Goal: Task Accomplishment & Management: Use online tool/utility

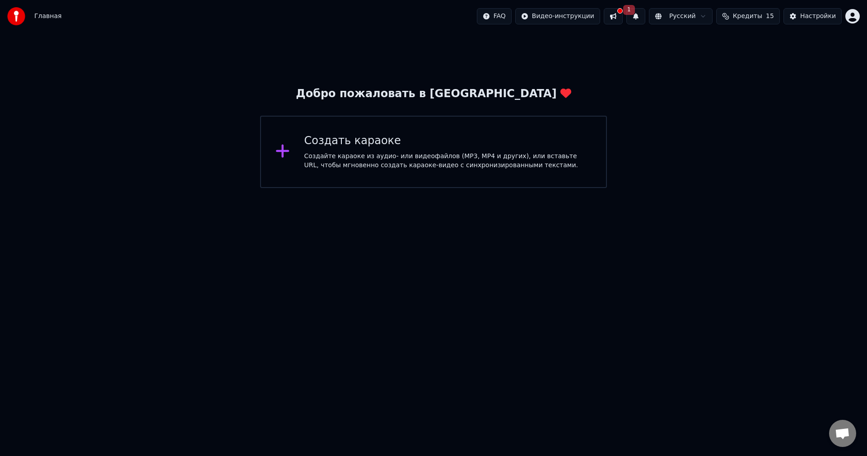
click at [376, 146] on div "Создать караоке" at bounding box center [448, 141] width 288 height 14
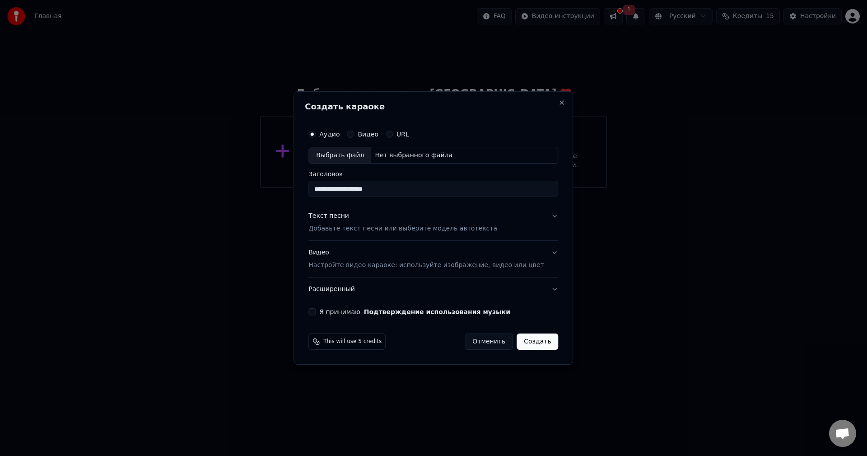
type input "**********"
drag, startPoint x: 460, startPoint y: 227, endPoint x: 524, endPoint y: 227, distance: 63.7
click at [518, 227] on button "Текст песни Добавьте текст песни или выберите модель автотекста" at bounding box center [434, 223] width 250 height 36
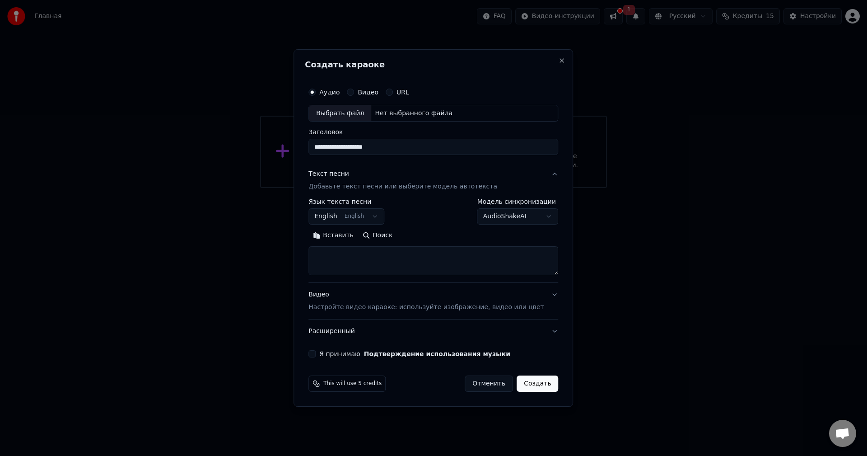
click at [382, 188] on body "**********" at bounding box center [433, 94] width 867 height 188
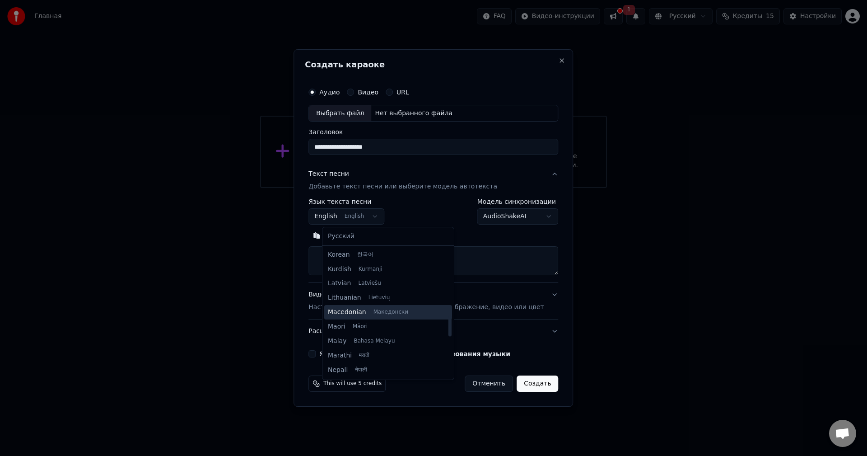
scroll to position [343, 0]
select select "**"
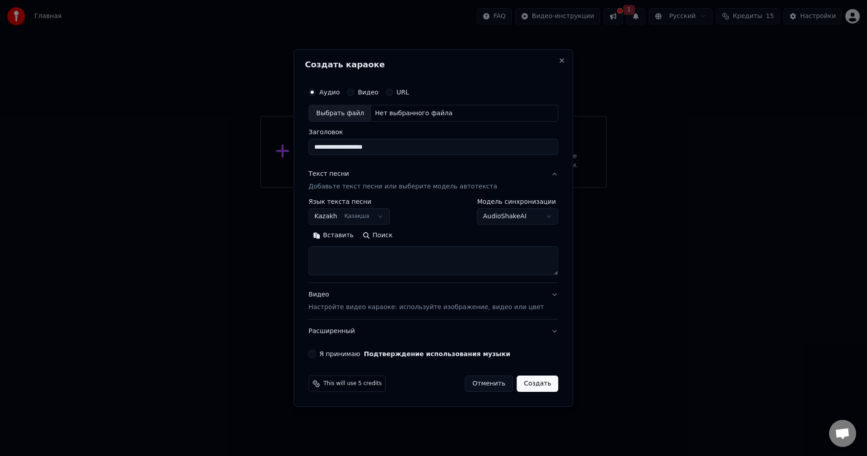
click at [359, 260] on textarea at bounding box center [434, 261] width 250 height 29
paste textarea "**********"
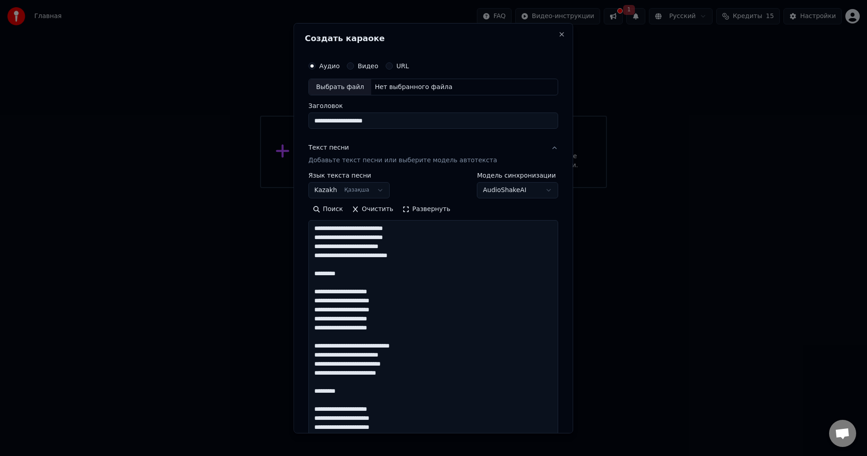
scroll to position [319, 0]
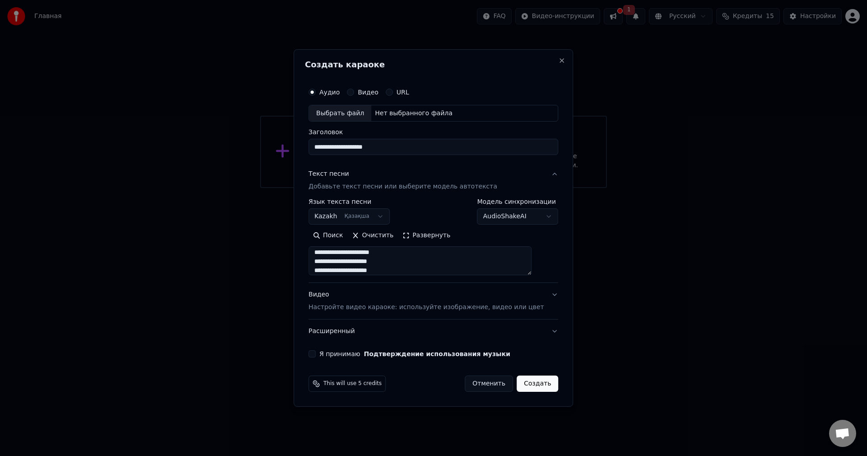
type textarea "**********"
click at [366, 305] on p "Настройте видео караоке: используйте изображение, видео или цвет" at bounding box center [426, 307] width 235 height 9
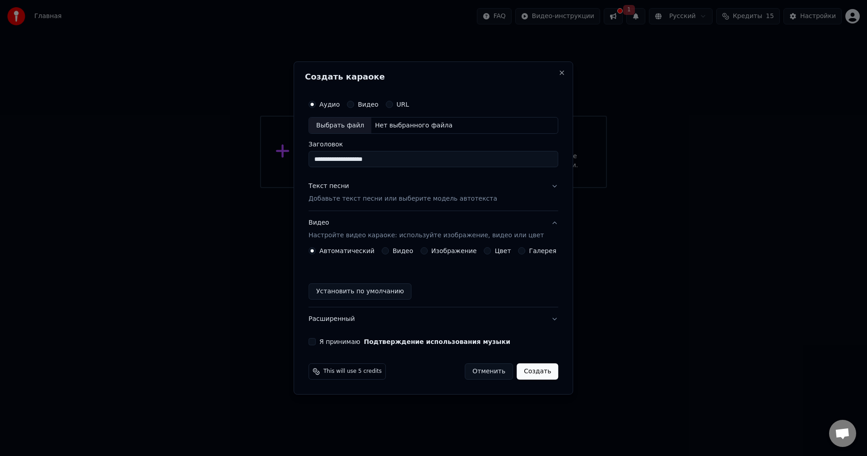
click at [404, 251] on label "Видео" at bounding box center [403, 251] width 21 height 6
click at [389, 251] on button "Видео" at bounding box center [385, 250] width 7 height 7
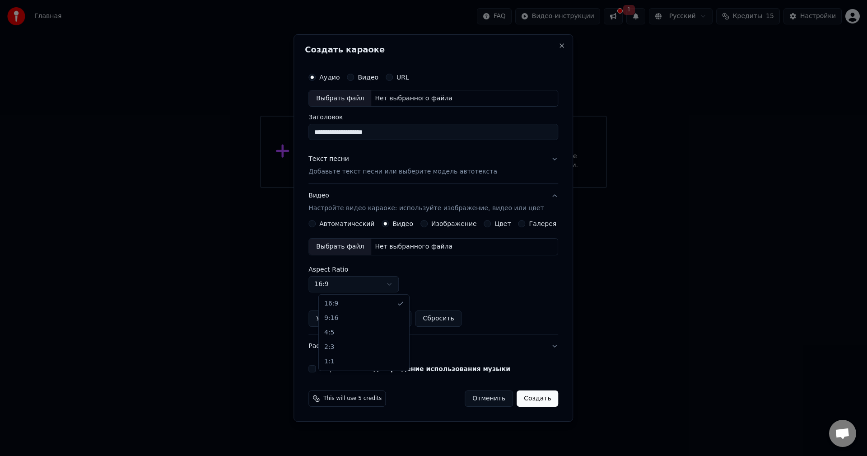
click at [394, 188] on body "**********" at bounding box center [433, 94] width 867 height 188
click at [393, 188] on body "**********" at bounding box center [433, 94] width 867 height 188
click at [352, 249] on div "Выбрать файл" at bounding box center [340, 247] width 62 height 16
click at [542, 398] on button "Создать" at bounding box center [538, 398] width 42 height 16
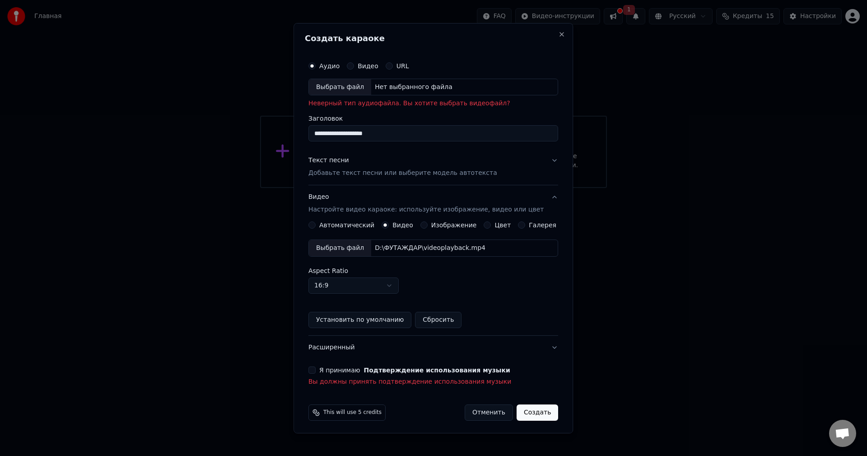
click at [349, 88] on div "Выбрать файл" at bounding box center [340, 87] width 62 height 16
type input "**********"
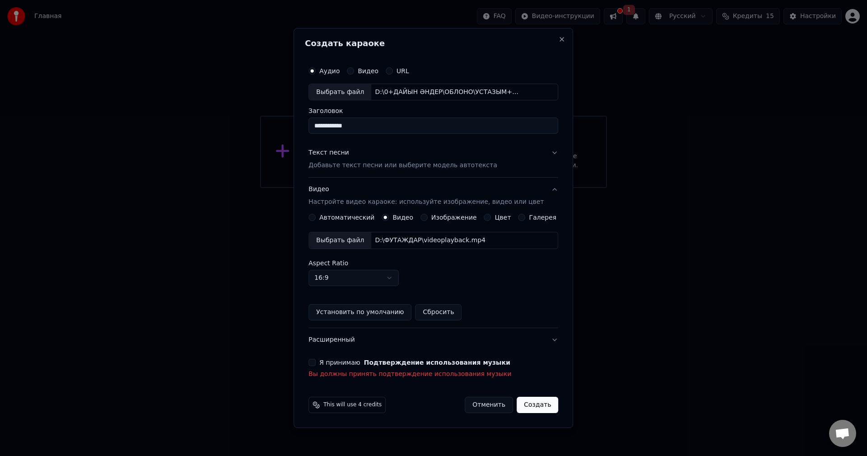
click at [535, 402] on button "Создать" at bounding box center [538, 405] width 42 height 16
click at [409, 377] on p "Вы должны принять подтверждение использования музыки" at bounding box center [434, 374] width 250 height 9
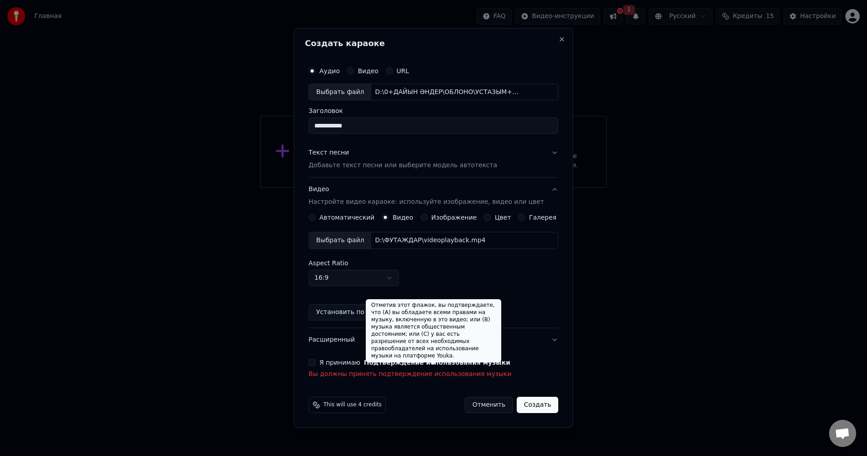
click at [413, 361] on button "Подтверждение использования музыки" at bounding box center [437, 362] width 146 height 6
click at [361, 362] on label "Я принимаю Подтверждение использования музыки" at bounding box center [414, 362] width 191 height 6
click at [316, 362] on button "Я принимаю Подтверждение использования музыки" at bounding box center [312, 362] width 7 height 7
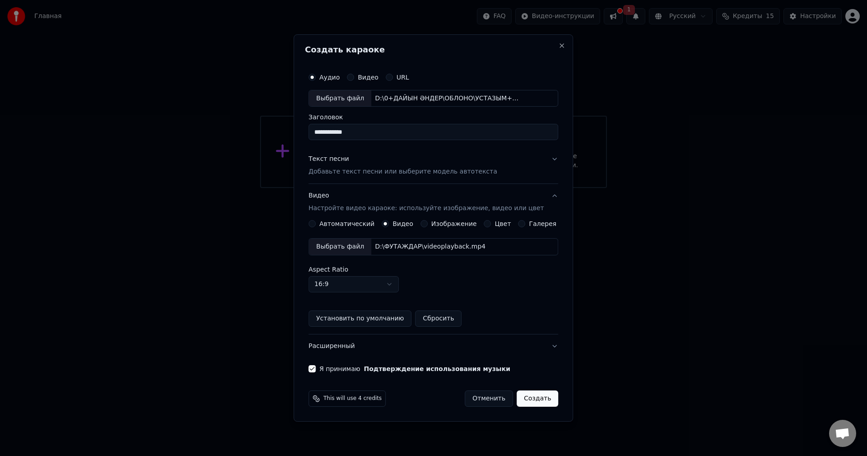
click at [535, 396] on button "Создать" at bounding box center [538, 398] width 42 height 16
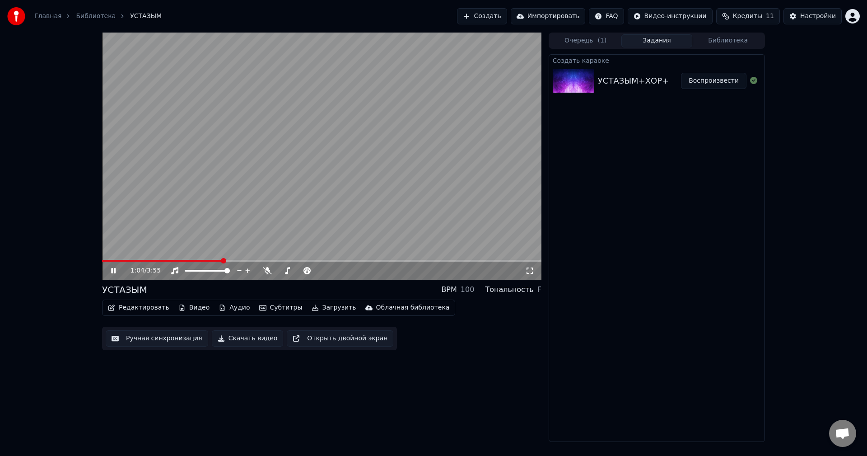
click at [116, 269] on icon at bounding box center [113, 270] width 5 height 5
click at [102, 263] on span at bounding box center [104, 260] width 5 height 5
click at [143, 309] on button "Редактировать" at bounding box center [138, 307] width 69 height 13
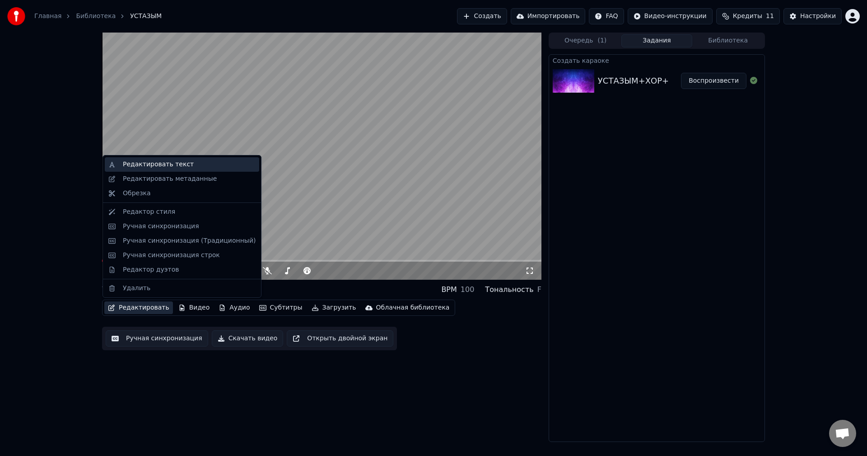
click at [146, 163] on div "Редактировать текст" at bounding box center [158, 164] width 71 height 9
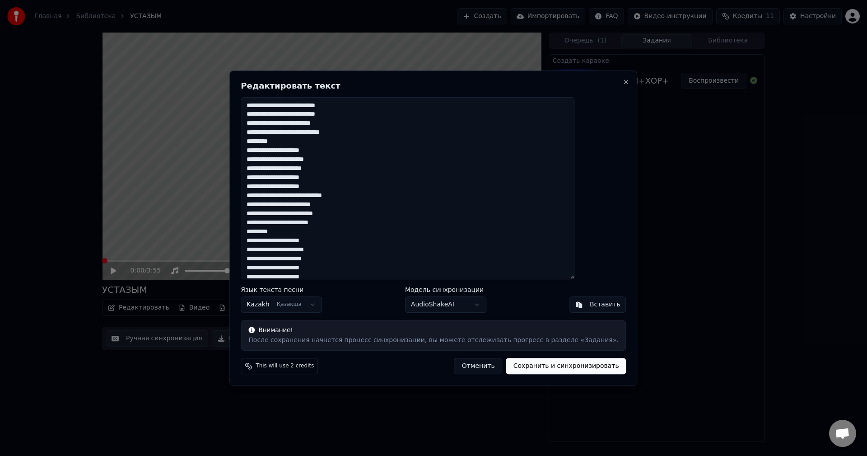
drag, startPoint x: 312, startPoint y: 143, endPoint x: 234, endPoint y: 144, distance: 77.7
click at [234, 144] on body "Главная Библиотека УСТАЗЫМ Создать Импортировать FAQ Видео-инструкции Кредиты 1…" at bounding box center [433, 228] width 867 height 456
click at [309, 142] on textarea "**********" at bounding box center [408, 188] width 334 height 183
drag, startPoint x: 325, startPoint y: 145, endPoint x: 269, endPoint y: 143, distance: 56.5
click at [269, 143] on textarea "**********" at bounding box center [408, 188] width 334 height 183
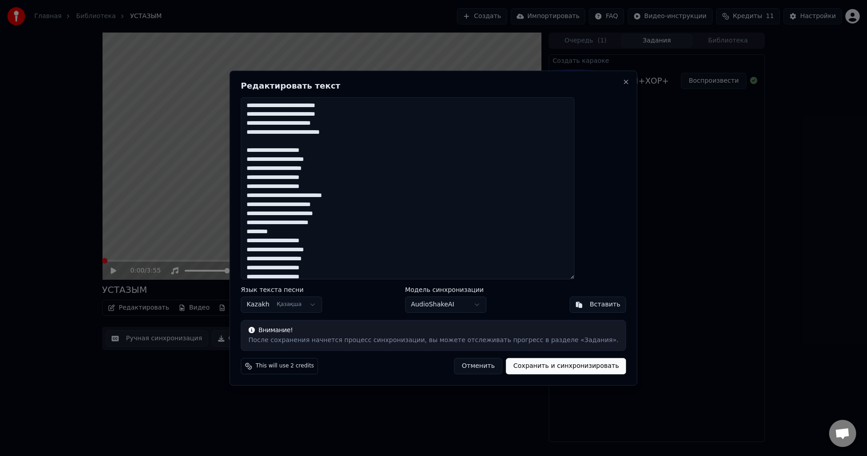
click at [349, 185] on textarea "**********" at bounding box center [408, 188] width 334 height 183
drag, startPoint x: 311, startPoint y: 239, endPoint x: 233, endPoint y: 239, distance: 77.7
click at [233, 239] on body "Главная Библиотека УСТАЗЫМ Создать Импортировать FAQ Видео-инструкции Кредиты 1…" at bounding box center [433, 228] width 867 height 456
click at [313, 239] on textarea "**********" at bounding box center [408, 188] width 334 height 183
drag, startPoint x: 312, startPoint y: 240, endPoint x: 266, endPoint y: 240, distance: 46.1
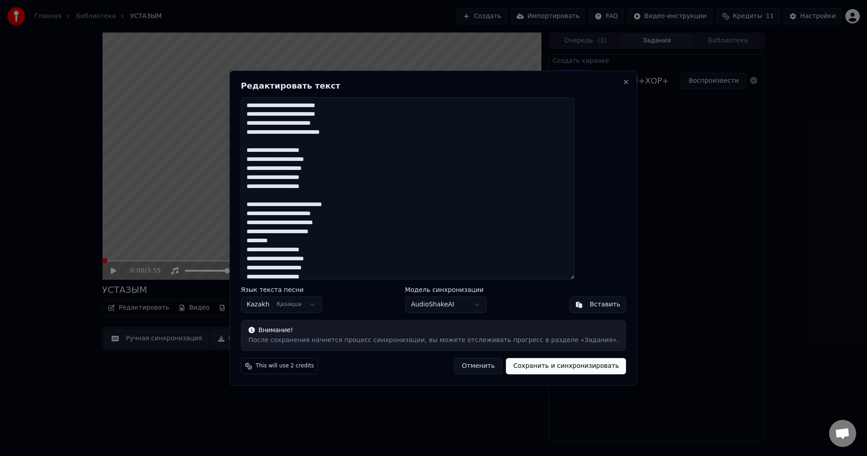
click at [266, 240] on div "**********" at bounding box center [434, 227] width 408 height 315
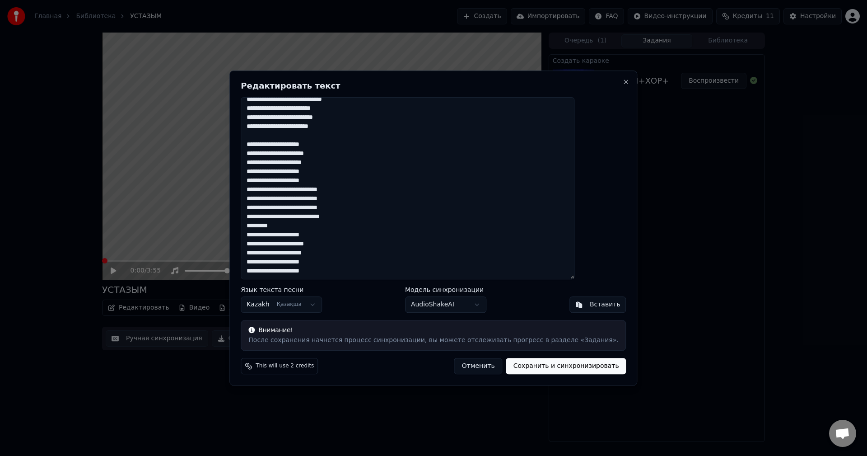
scroll to position [106, 0]
click at [350, 180] on textarea "**********" at bounding box center [408, 188] width 334 height 183
click at [374, 229] on textarea "**********" at bounding box center [408, 188] width 334 height 183
drag, startPoint x: 309, startPoint y: 243, endPoint x: 255, endPoint y: 242, distance: 53.3
click at [255, 242] on div "**********" at bounding box center [434, 227] width 408 height 315
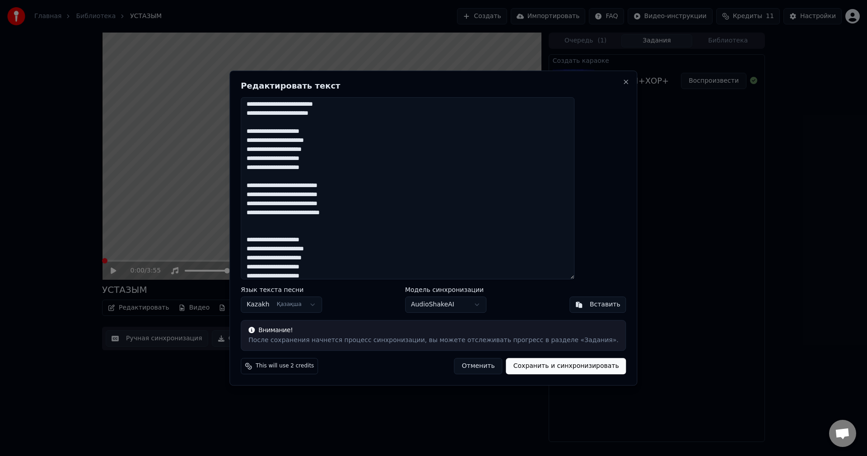
scroll to position [123, 0]
type textarea "**********"
click at [521, 367] on button "Сохранить и синхронизировать" at bounding box center [566, 366] width 120 height 16
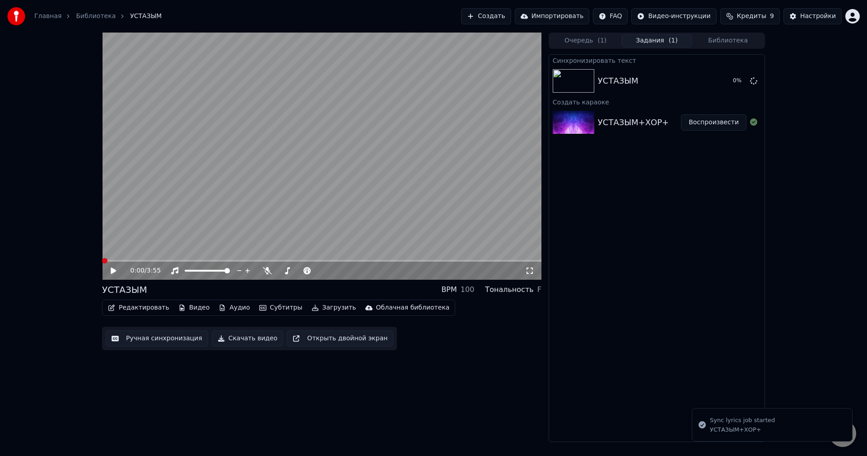
click at [110, 271] on icon at bounding box center [119, 270] width 21 height 7
click at [129, 259] on video at bounding box center [322, 156] width 440 height 247
click at [115, 268] on icon at bounding box center [119, 270] width 21 height 7
click at [114, 270] on icon at bounding box center [119, 270] width 21 height 7
click at [109, 263] on span at bounding box center [111, 260] width 5 height 5
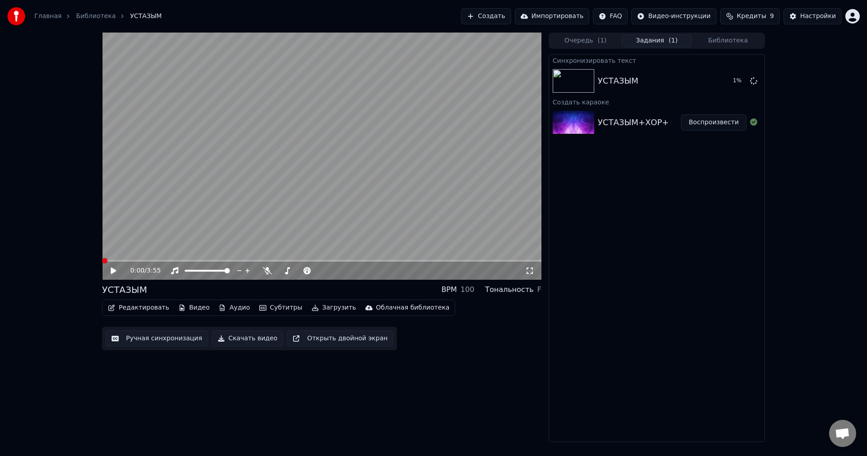
click at [141, 305] on button "Редактировать" at bounding box center [138, 307] width 69 height 13
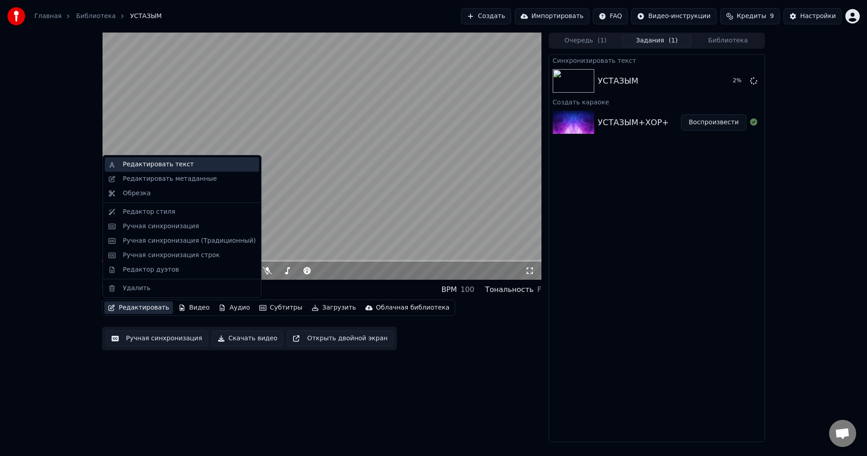
click at [155, 165] on div "Редактировать текст" at bounding box center [158, 164] width 71 height 9
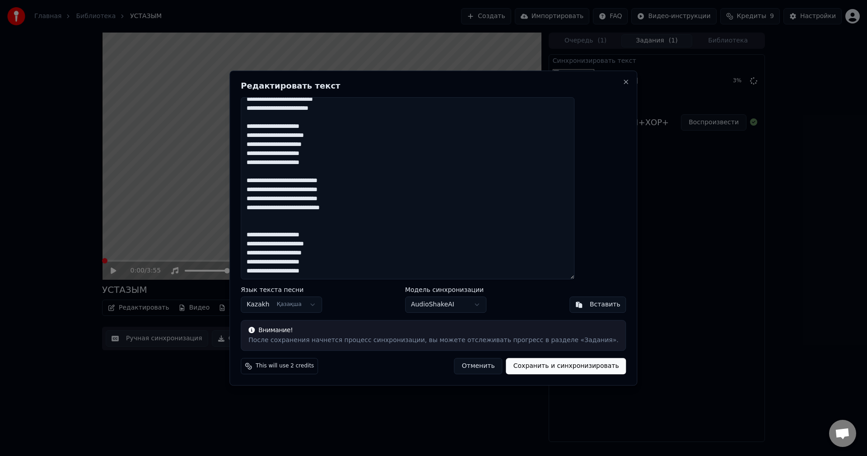
scroll to position [0, 0]
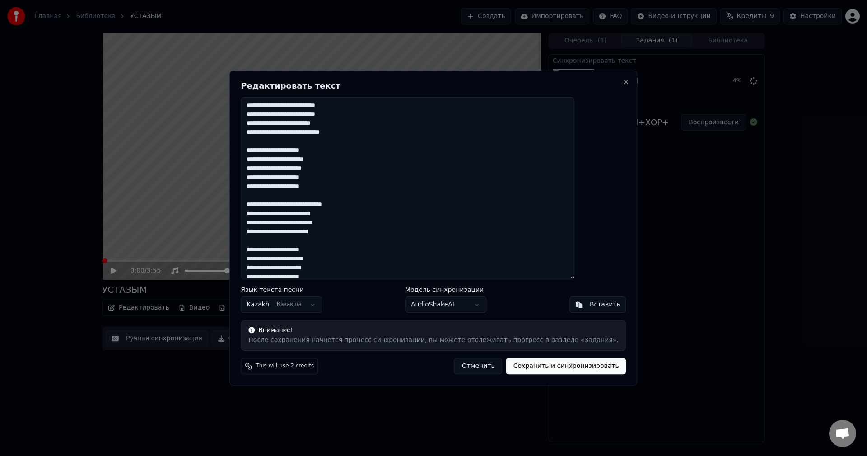
click at [520, 371] on button "Сохранить и синхронизировать" at bounding box center [566, 366] width 120 height 16
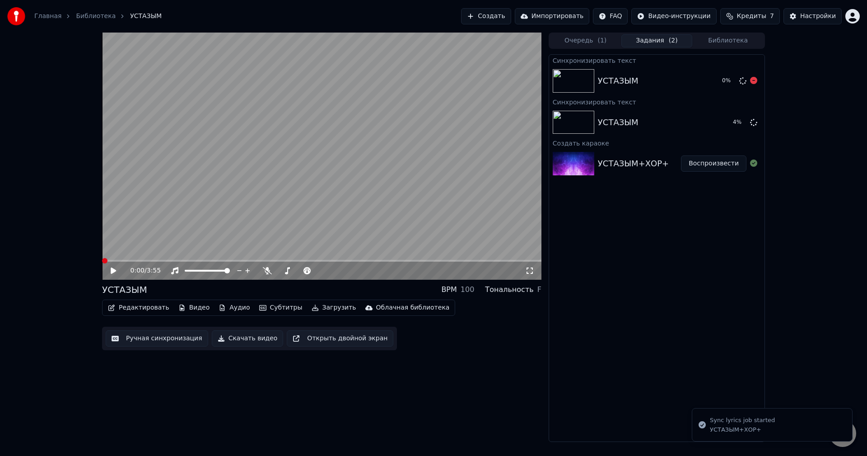
click at [604, 83] on div "УСТАЗЫМ" at bounding box center [618, 81] width 41 height 13
click at [754, 123] on icon at bounding box center [753, 121] width 7 height 7
click at [748, 79] on div "5 %" at bounding box center [738, 80] width 39 height 11
click at [756, 80] on icon at bounding box center [753, 80] width 7 height 7
click at [756, 126] on button at bounding box center [753, 122] width 7 height 11
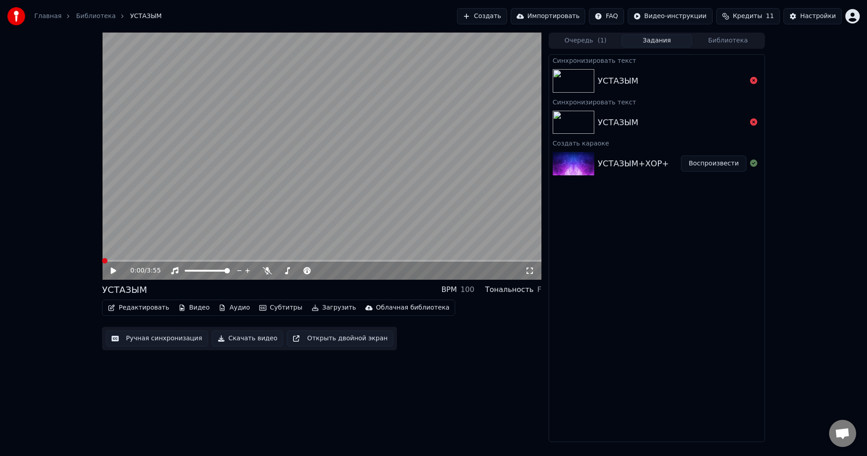
click at [756, 124] on icon at bounding box center [753, 121] width 7 height 7
click at [752, 123] on icon at bounding box center [753, 121] width 7 height 7
click at [755, 73] on div "Отменено Отменено" at bounding box center [755, 69] width 39 height 13
click at [745, 81] on div "УСТАЗЫМ" at bounding box center [672, 81] width 149 height 13
click at [756, 80] on icon at bounding box center [753, 80] width 7 height 7
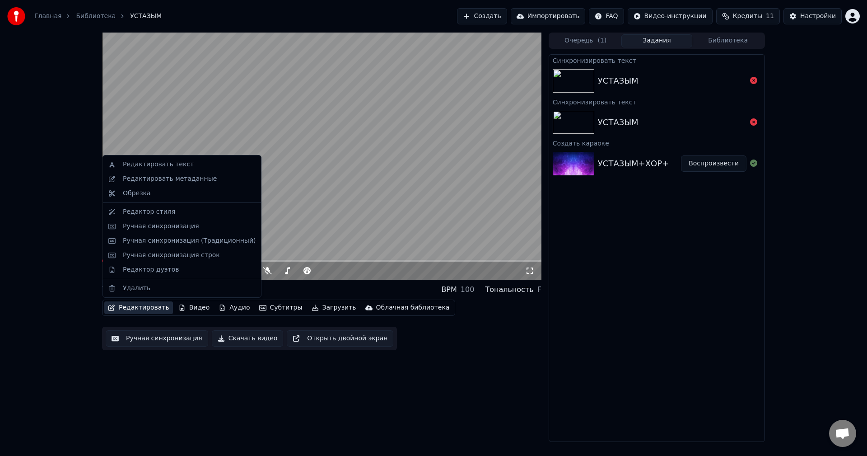
click at [134, 307] on button "Редактировать" at bounding box center [138, 307] width 69 height 13
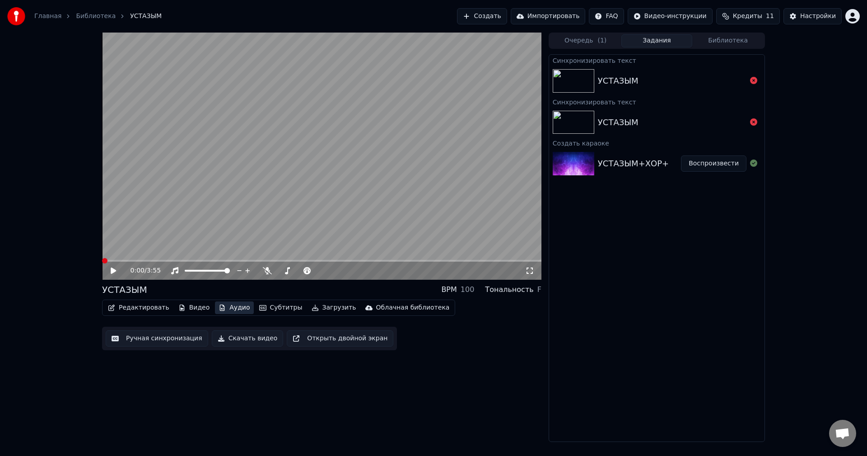
click at [229, 306] on button "Аудио" at bounding box center [234, 307] width 38 height 13
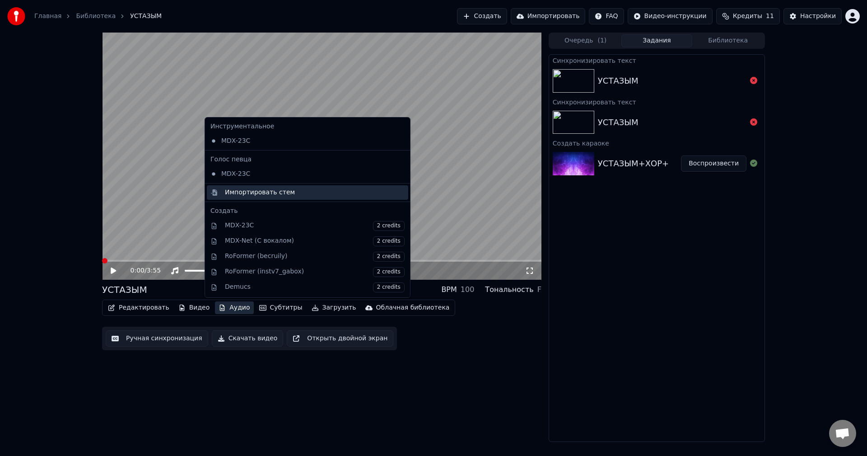
click at [261, 192] on div "Импортировать стем" at bounding box center [260, 192] width 70 height 9
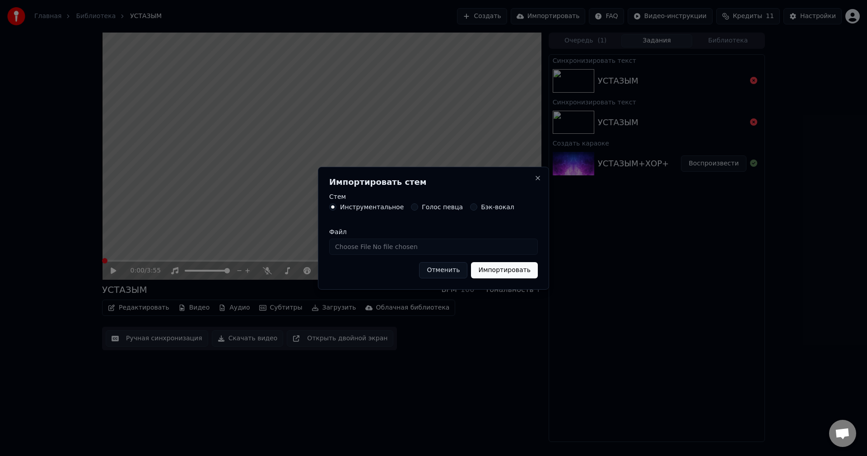
click at [396, 244] on input "Файл" at bounding box center [433, 247] width 209 height 16
type input "**********"
click at [503, 271] on button "Импортировать" at bounding box center [504, 270] width 67 height 16
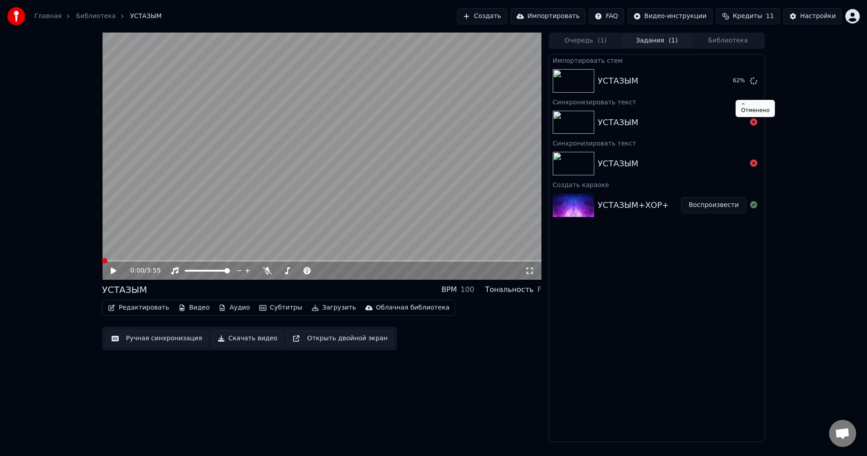
click at [755, 122] on icon at bounding box center [753, 121] width 7 height 7
click at [647, 76] on div "УСТАЗЫМ" at bounding box center [639, 81] width 83 height 13
click at [117, 270] on icon at bounding box center [119, 270] width 21 height 7
click at [112, 271] on icon at bounding box center [119, 270] width 21 height 7
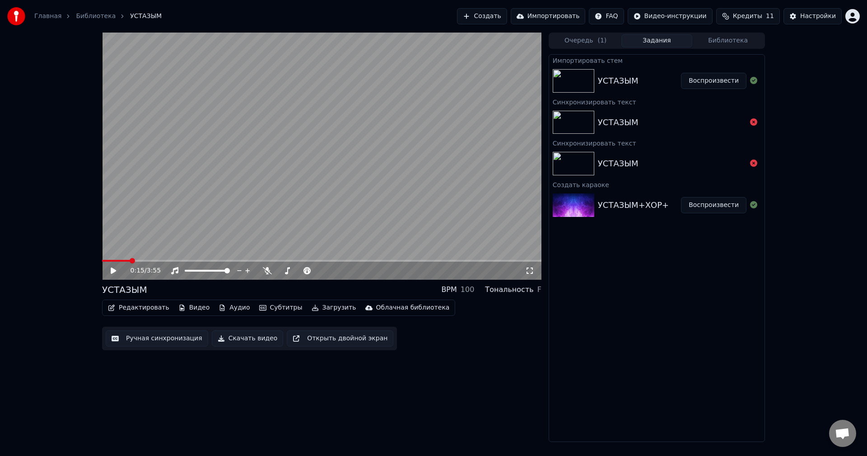
click at [130, 262] on span at bounding box center [132, 260] width 5 height 5
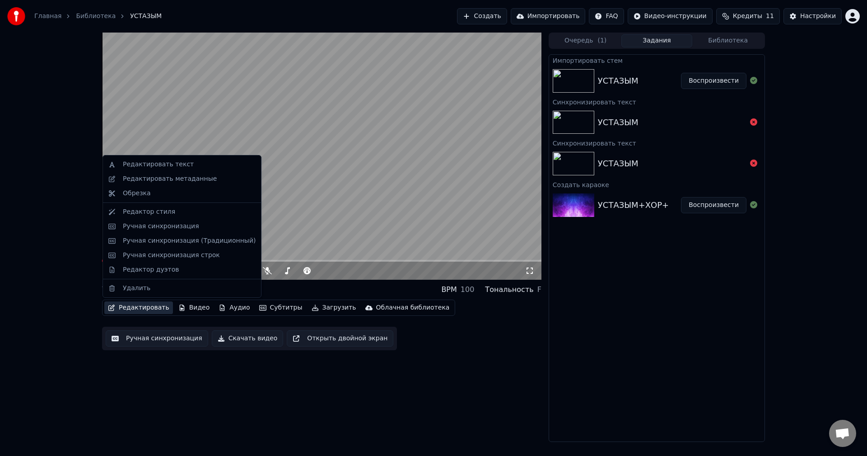
click at [141, 305] on button "Редактировать" at bounding box center [138, 307] width 69 height 13
click at [145, 160] on div "Редактировать текст" at bounding box center [158, 164] width 71 height 9
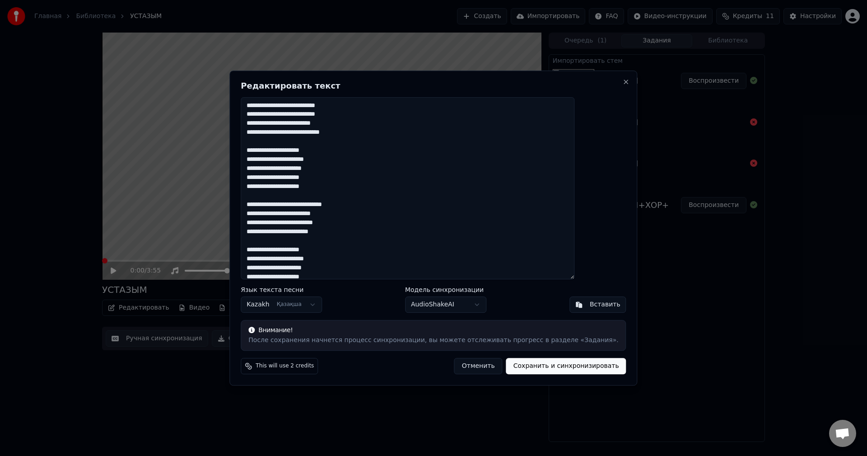
click at [478, 304] on body "Главная Библиотека УСТАЗЫМ Создать Импортировать FAQ Видео-инструкции Кредиты 1…" at bounding box center [433, 228] width 867 height 456
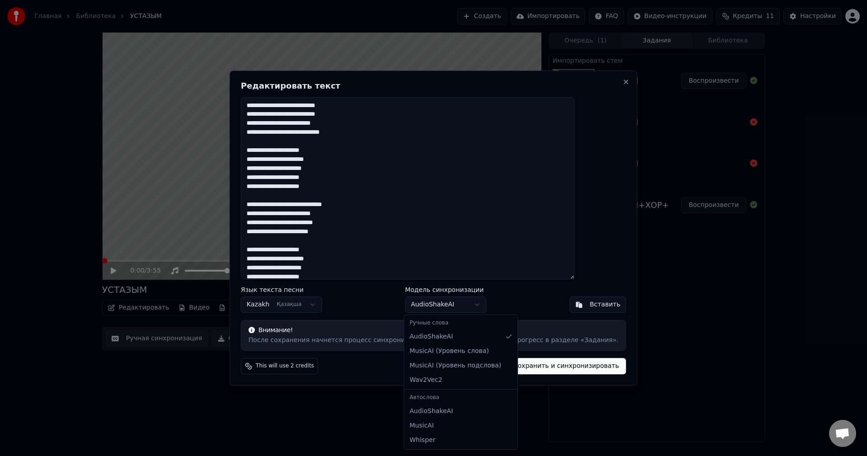
click at [530, 329] on body "Главная Библиотека УСТАЗЫМ Создать Импортировать FAQ Видео-инструкции Кредиты 1…" at bounding box center [433, 228] width 867 height 456
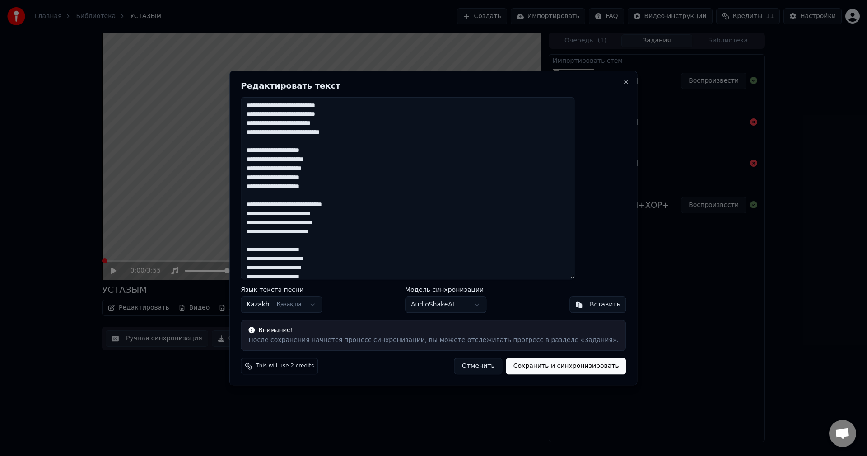
click at [292, 368] on span "This will use 2 credits" at bounding box center [285, 365] width 58 height 7
click at [469, 370] on button "Отменить" at bounding box center [478, 366] width 48 height 16
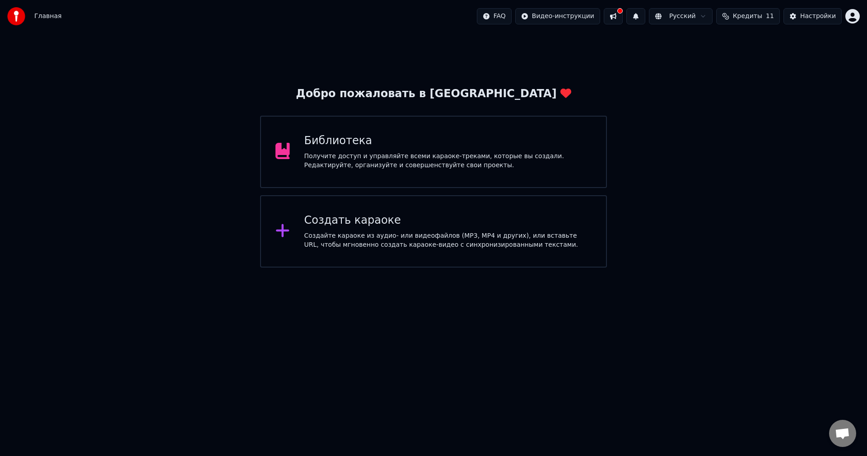
click at [363, 151] on div "Библиотека Получите доступ и управляйте всеми караоке-треками, которые вы созда…" at bounding box center [448, 152] width 288 height 36
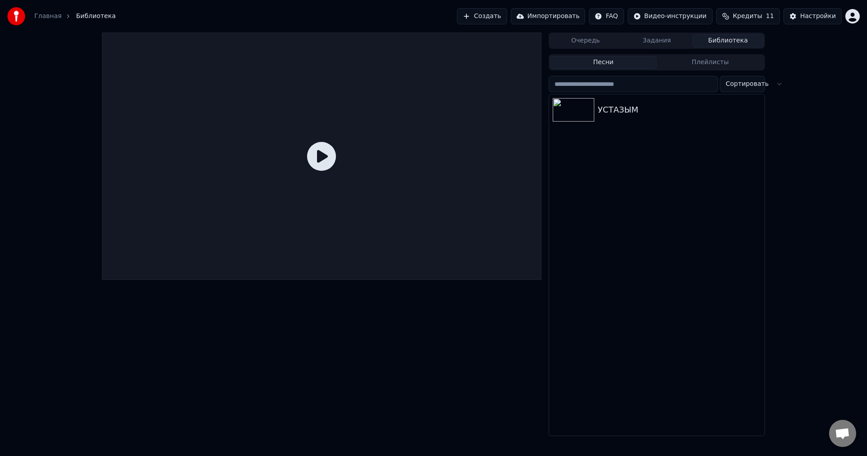
click at [332, 155] on icon at bounding box center [321, 156] width 29 height 29
click at [316, 159] on icon at bounding box center [321, 156] width 29 height 29
click at [323, 143] on icon at bounding box center [321, 156] width 29 height 29
click at [323, 156] on icon at bounding box center [321, 156] width 29 height 29
click at [612, 112] on div "УСТАЗЫМ" at bounding box center [675, 109] width 154 height 13
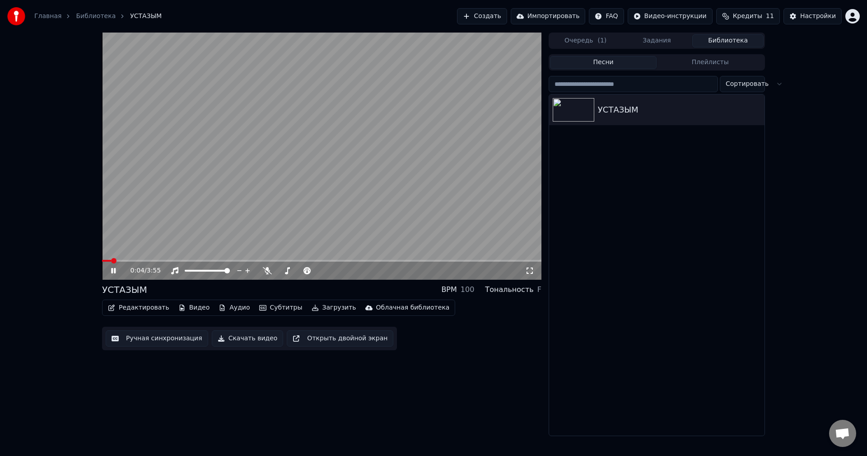
click at [112, 272] on icon at bounding box center [113, 270] width 5 height 5
click at [174, 338] on button "Ручная синхронизация" at bounding box center [157, 338] width 103 height 16
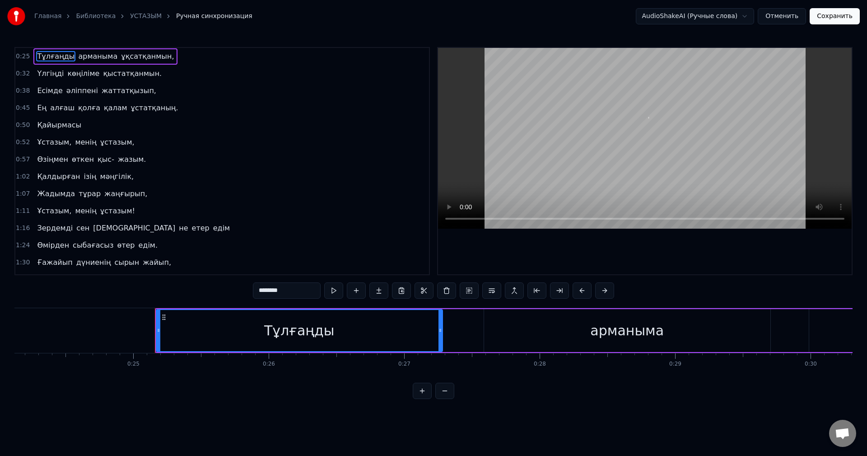
scroll to position [0, 3364]
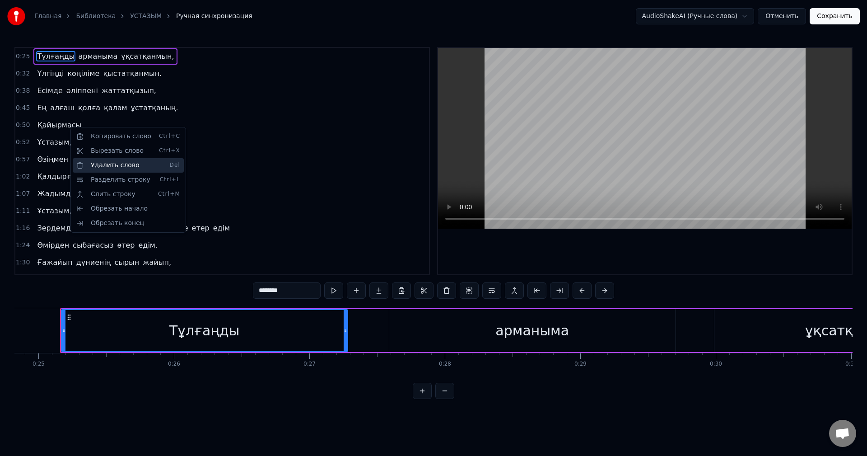
click at [109, 169] on div "Удалить слово Del" at bounding box center [128, 165] width 111 height 14
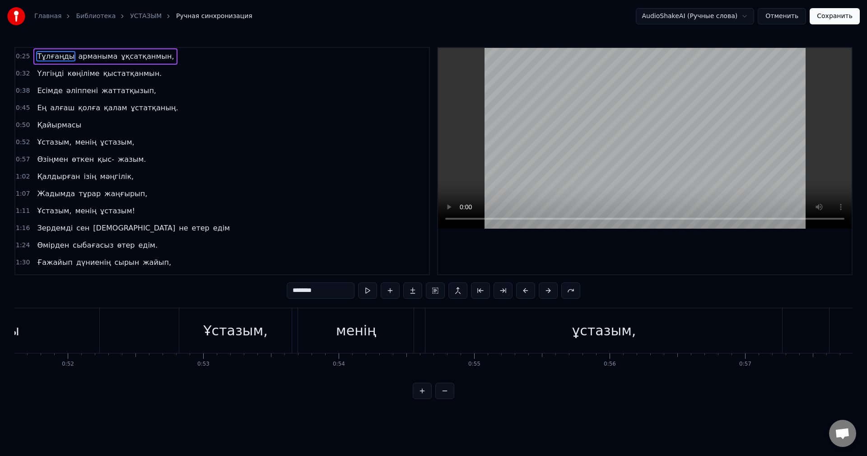
scroll to position [0, 7012]
click at [210, 319] on div "Ұстазым," at bounding box center [218, 330] width 113 height 45
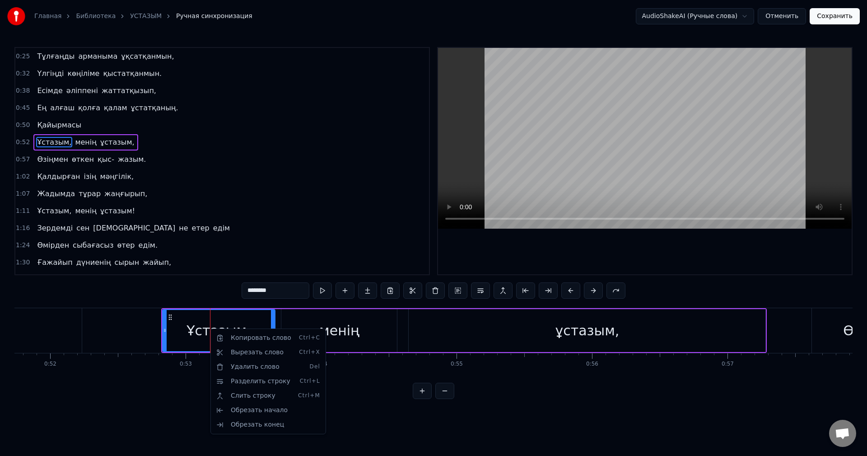
click at [206, 384] on html "Главная Библиотека УСТАЗЫМ Ручная синхронизация AudioShakeAI (Ручные слова) Отм…" at bounding box center [433, 206] width 867 height 413
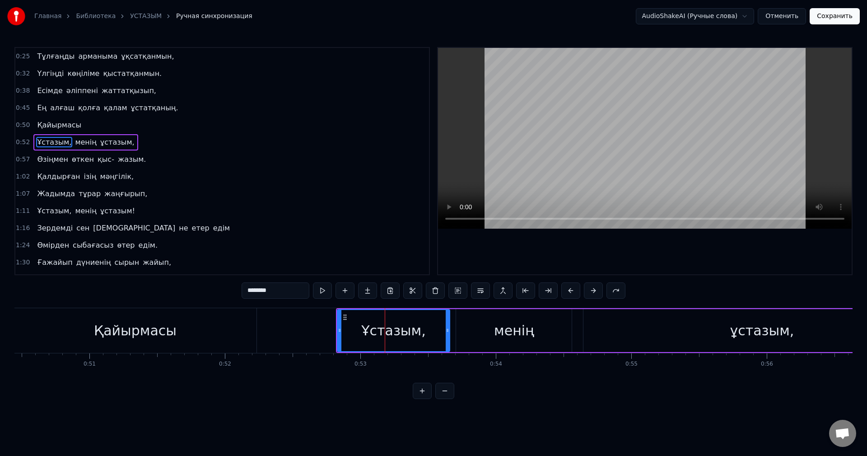
scroll to position [0, 6680]
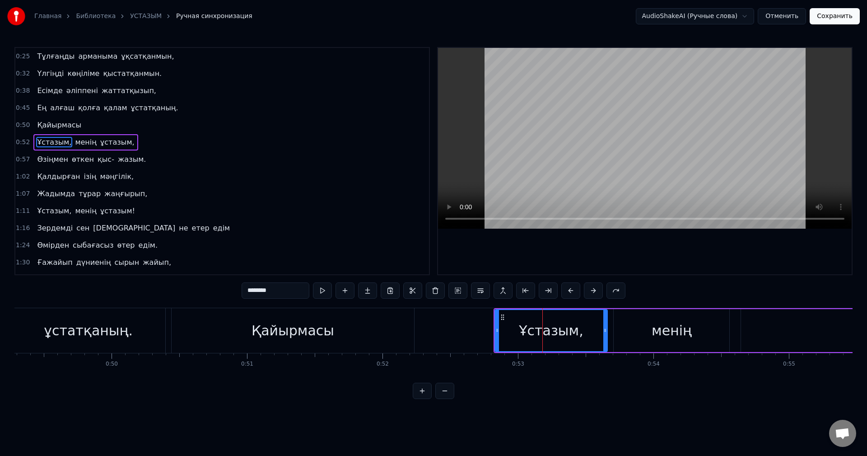
click at [264, 335] on div "Қайырмасы" at bounding box center [293, 330] width 83 height 20
type input "*********"
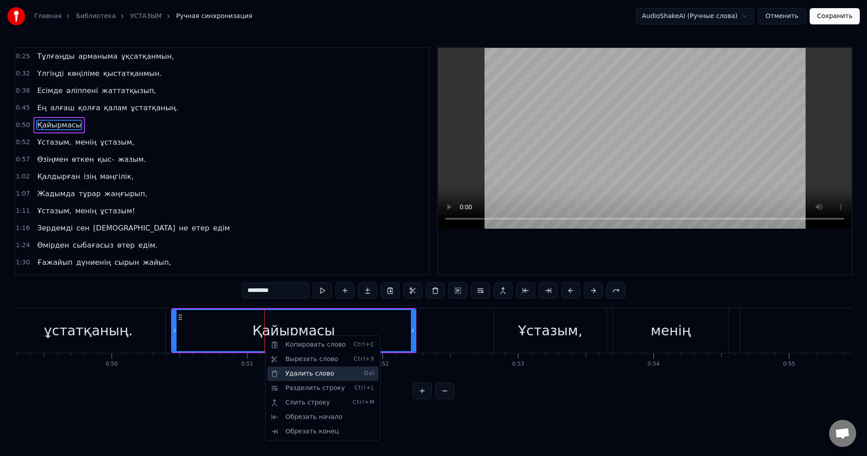
click at [298, 377] on div "Удалить слово Del" at bounding box center [322, 373] width 111 height 14
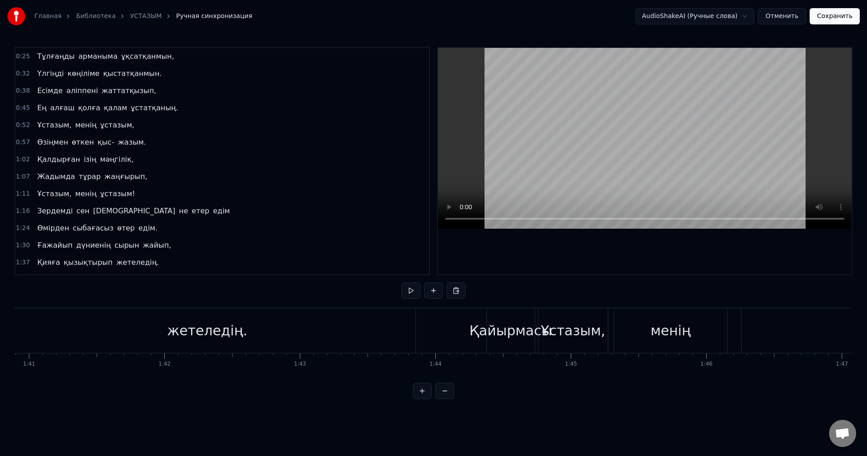
scroll to position [0, 13762]
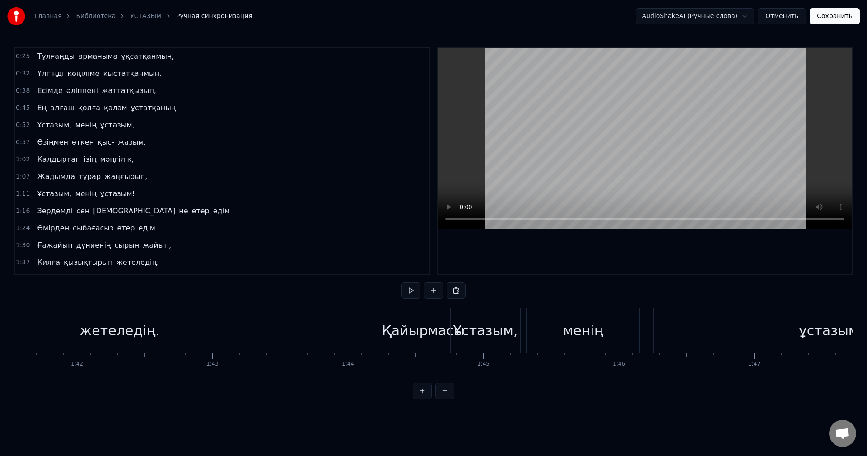
click at [432, 336] on div "Қайырмасы" at bounding box center [423, 330] width 83 height 20
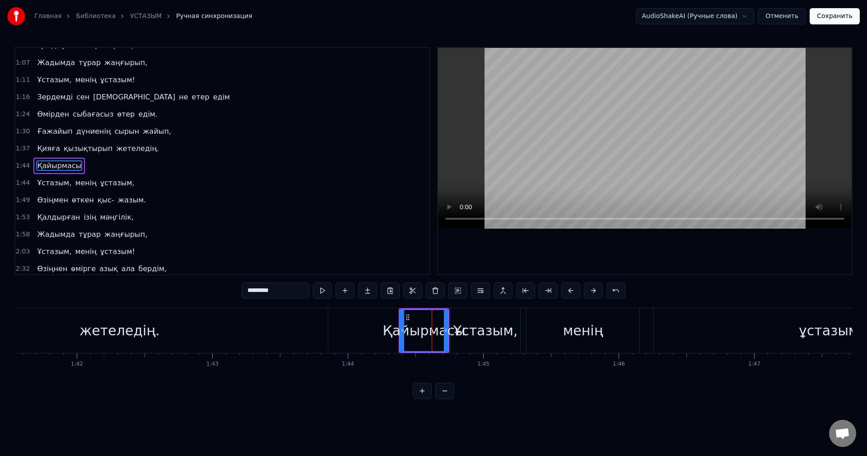
scroll to position [118, 0]
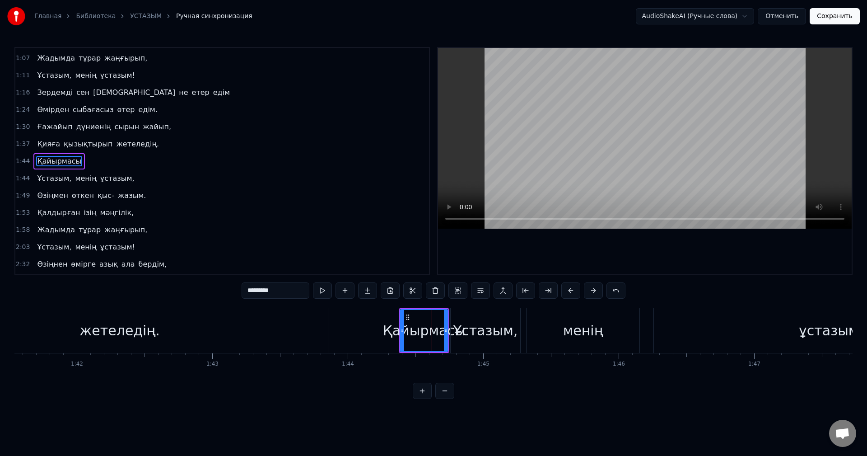
click at [394, 333] on div "Қайырмасы" at bounding box center [424, 330] width 83 height 20
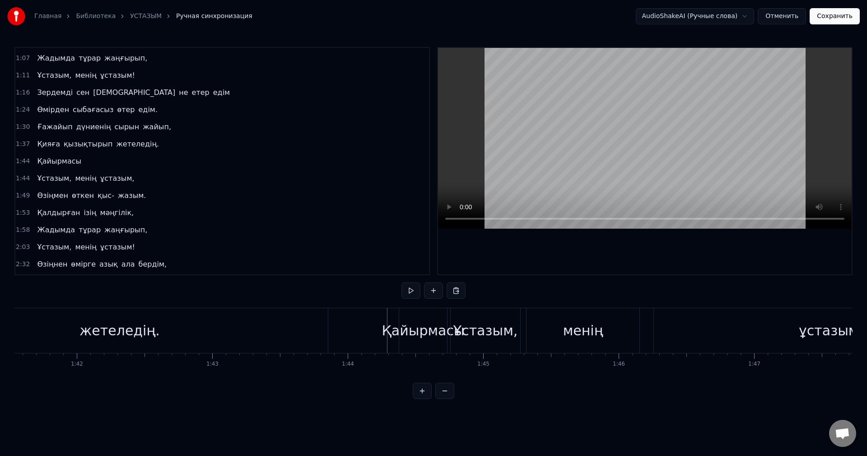
drag, startPoint x: 387, startPoint y: 334, endPoint x: 407, endPoint y: 335, distance: 19.9
click at [407, 335] on div "Қайырмасы" at bounding box center [423, 330] width 83 height 20
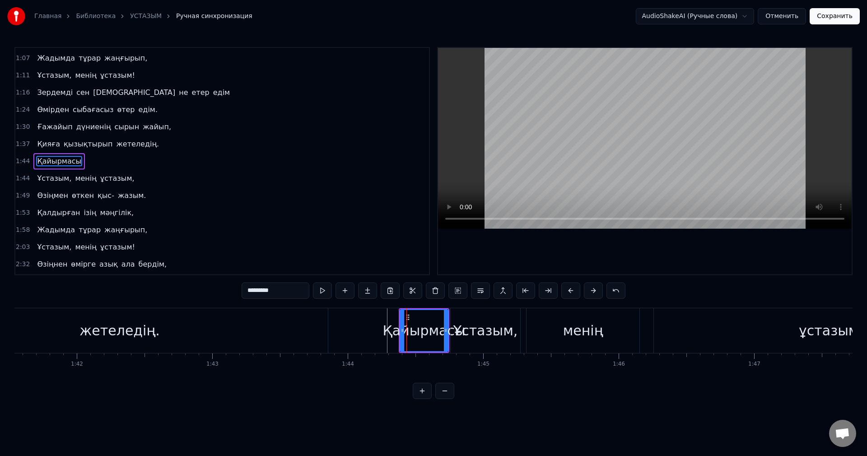
click at [47, 160] on span "Қайырмасы" at bounding box center [59, 161] width 46 height 10
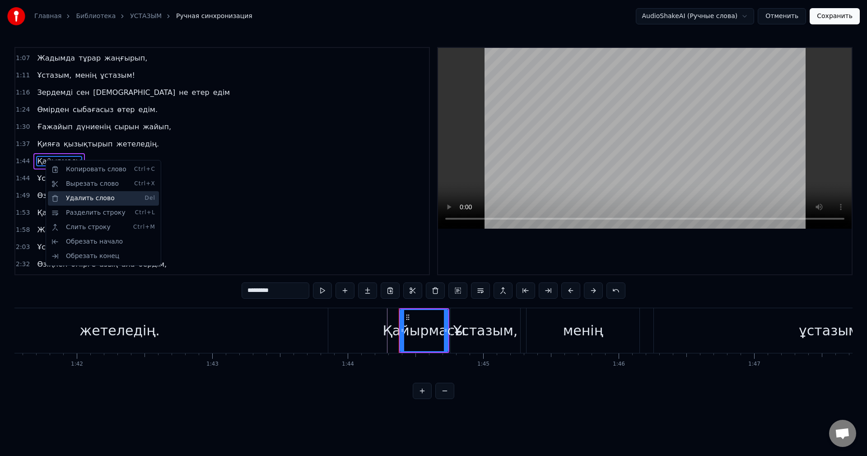
click at [70, 201] on div "Удалить слово Del" at bounding box center [103, 198] width 111 height 14
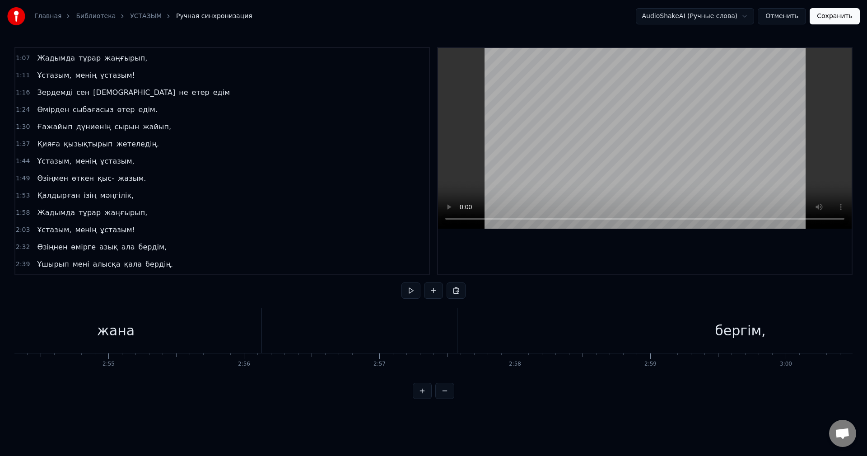
scroll to position [0, 23659]
click at [666, 369] on div "Тұлғаңды арманыма ұқсатқанмын, Үлгіңді көңіліме қыстатқанмын. Есімде әліппені ж…" at bounding box center [433, 342] width 839 height 68
click at [514, 332] on div "Қайырмасы" at bounding box center [522, 330] width 83 height 20
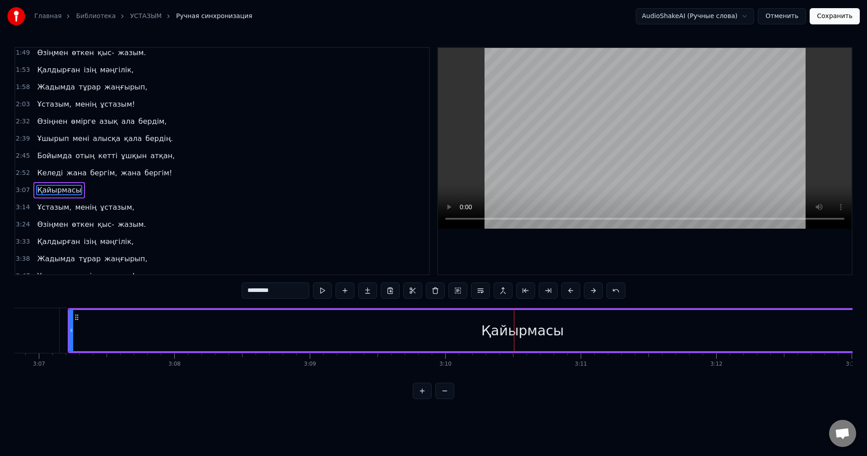
scroll to position [254, 0]
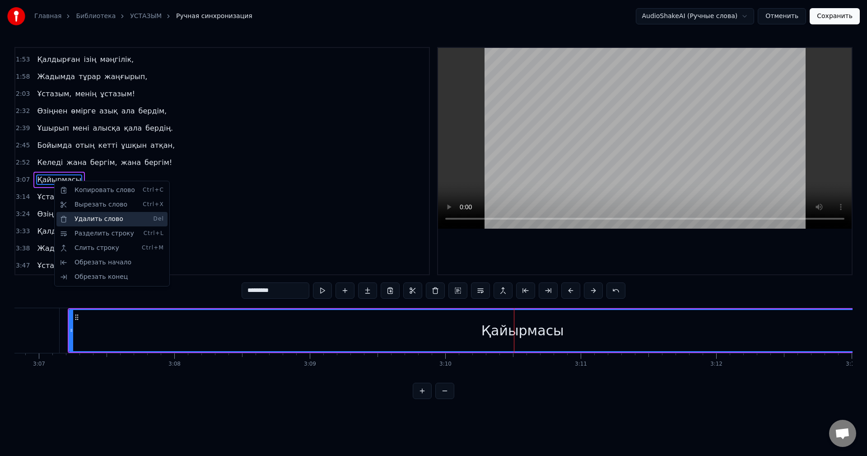
click at [84, 220] on div "Удалить слово Del" at bounding box center [111, 219] width 111 height 14
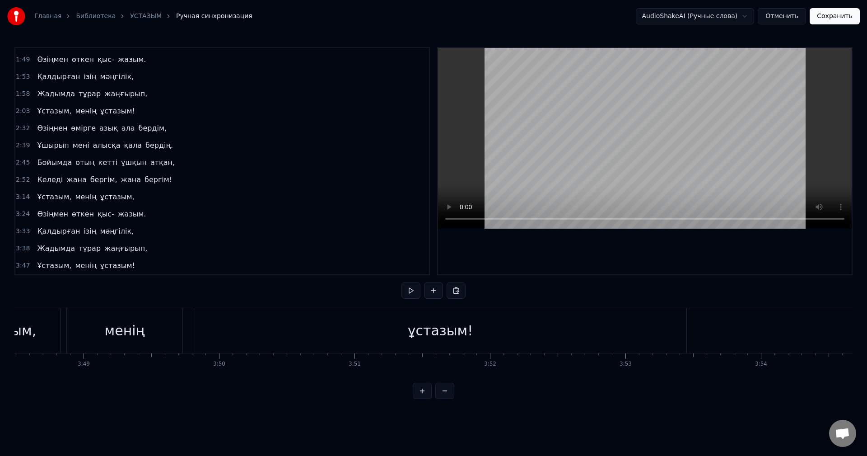
scroll to position [0, 31021]
click at [843, 10] on button "Сохранить" at bounding box center [835, 16] width 50 height 16
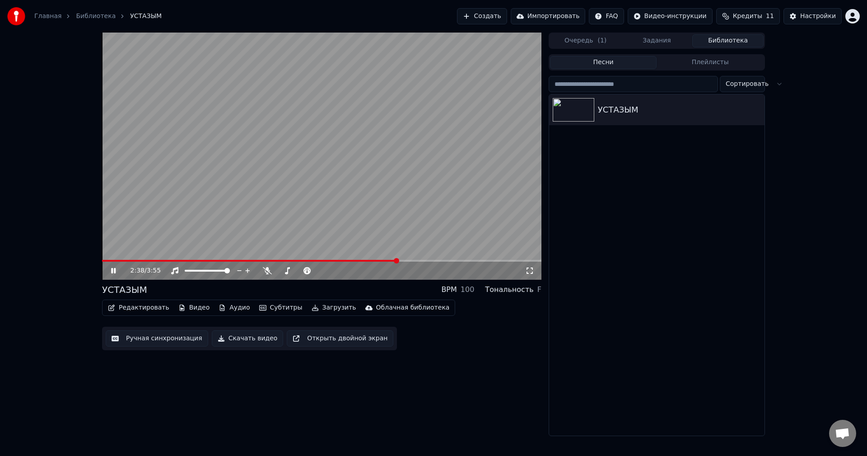
click at [408, 261] on span at bounding box center [322, 261] width 440 height 2
click at [114, 272] on icon at bounding box center [119, 270] width 21 height 7
click at [751, 112] on div "УСТАЗЫМ" at bounding box center [675, 109] width 154 height 13
click at [755, 112] on icon "button" at bounding box center [756, 109] width 9 height 7
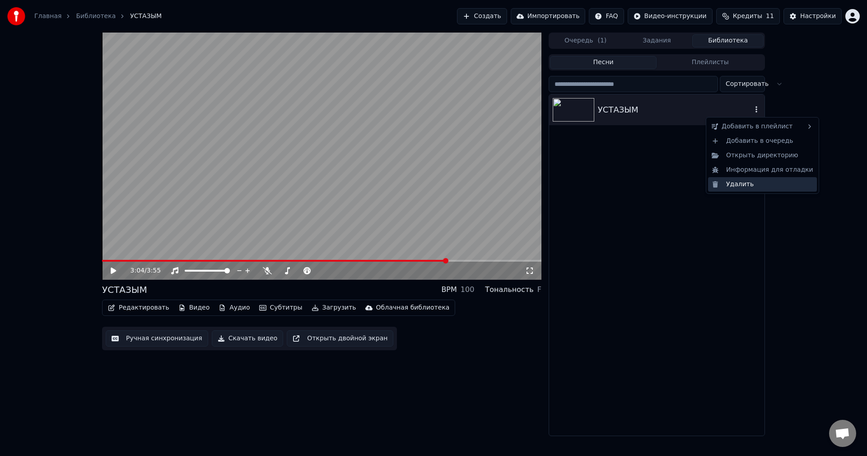
click at [740, 183] on div "Удалить" at bounding box center [762, 184] width 109 height 14
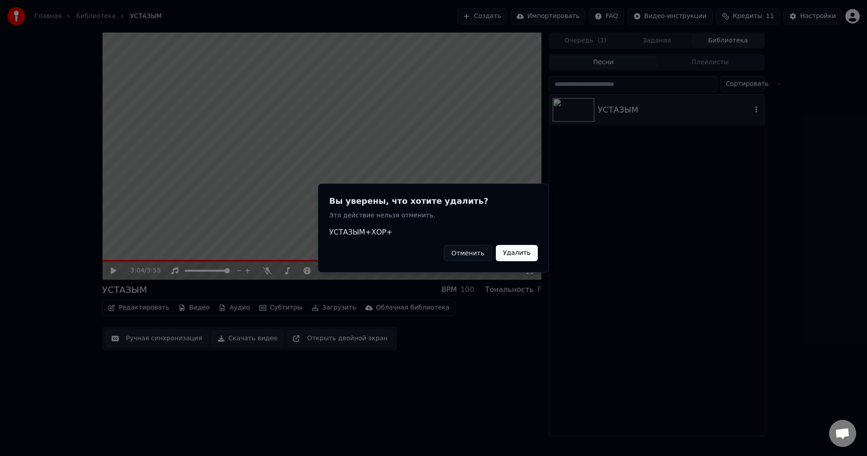
click at [508, 255] on button "Удалить" at bounding box center [517, 253] width 42 height 16
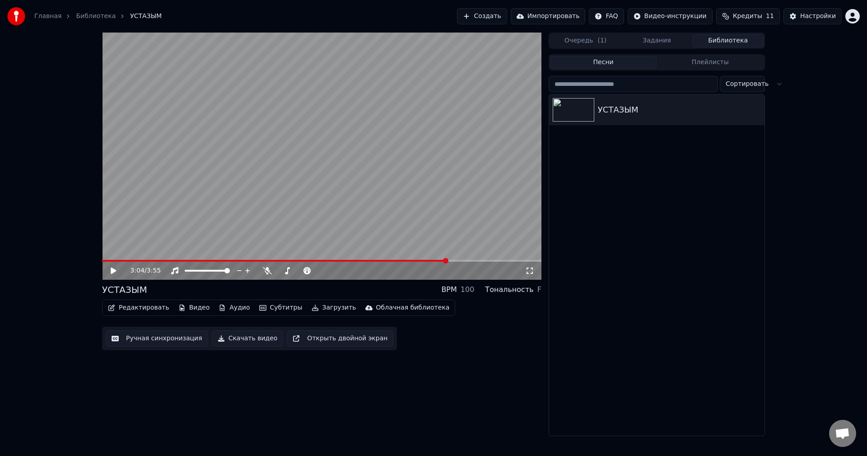
click at [631, 65] on button "Песни" at bounding box center [603, 62] width 107 height 13
click at [695, 66] on button "Плейлисты" at bounding box center [710, 62] width 107 height 13
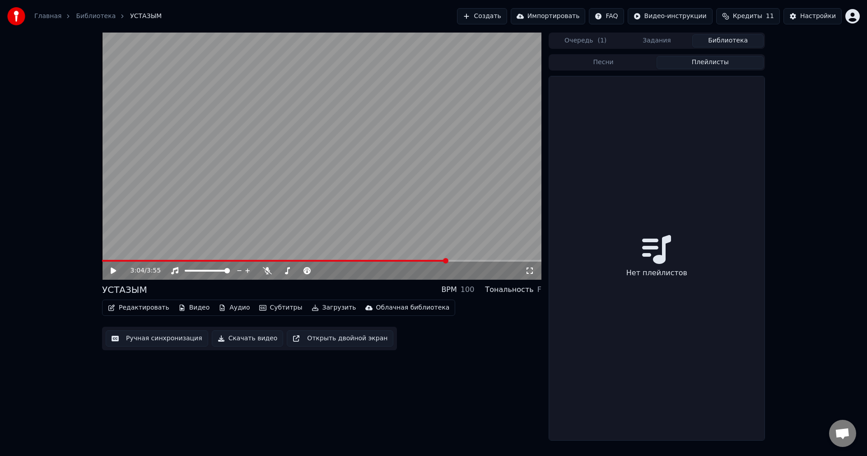
click at [608, 64] on button "Песни" at bounding box center [603, 62] width 107 height 13
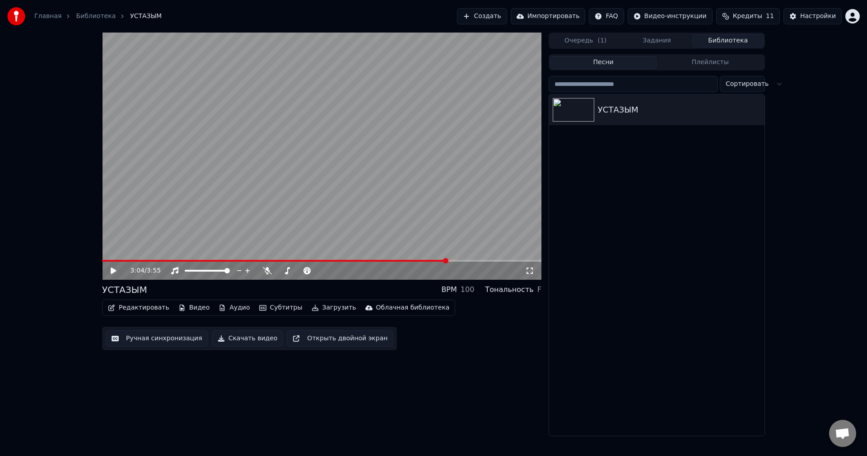
click at [654, 246] on div "УСТАЗЫМ" at bounding box center [656, 264] width 215 height 341
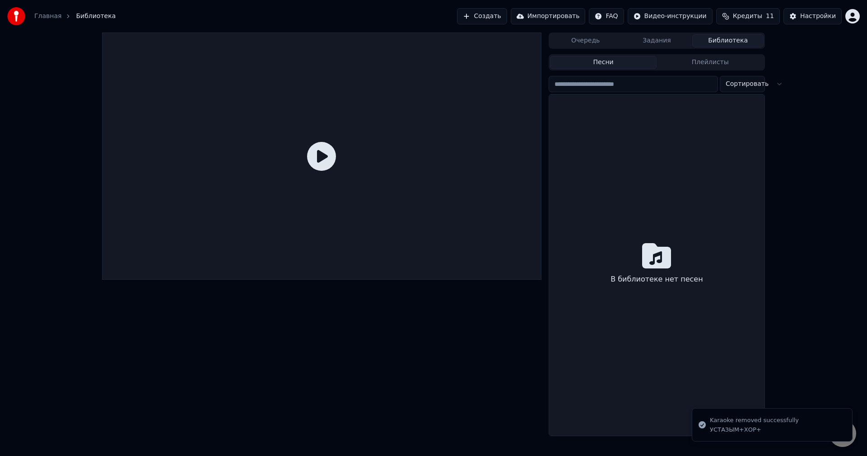
click at [386, 328] on div at bounding box center [322, 234] width 440 height 403
click at [642, 165] on div "В библиотеке нет песен" at bounding box center [656, 264] width 215 height 341
click at [37, 17] on link "Главная" at bounding box center [47, 16] width 27 height 9
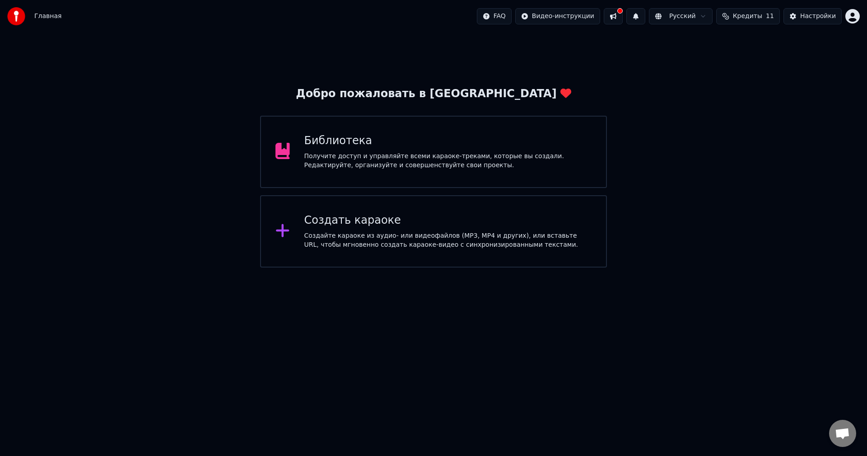
click at [405, 165] on div "Получите доступ и управляйте всеми караоке-треками, которые вы создали. Редакти…" at bounding box center [448, 161] width 288 height 18
